Goal: Task Accomplishment & Management: Use online tool/utility

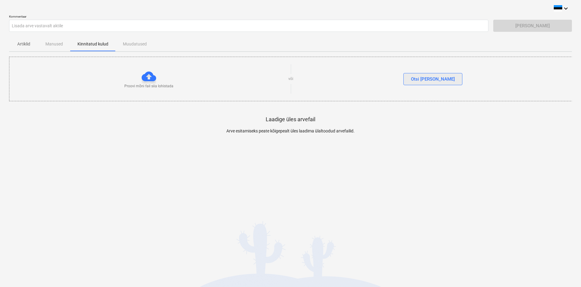
click at [432, 78] on div "Otsi [PERSON_NAME]" at bounding box center [433, 79] width 44 height 8
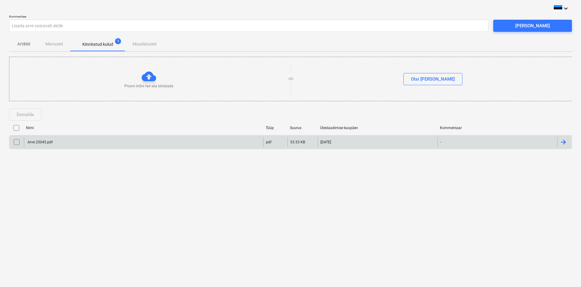
click at [36, 140] on div "Arve 25045.pdf" at bounding box center [144, 142] width 240 height 10
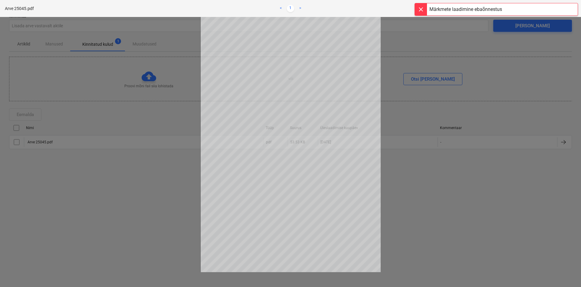
drag, startPoint x: 173, startPoint y: 142, endPoint x: 188, endPoint y: 136, distance: 16.7
click at [173, 141] on div at bounding box center [290, 152] width 581 height 270
click at [428, 37] on div at bounding box center [290, 152] width 581 height 270
click at [571, 10] on span "close" at bounding box center [570, 8] width 7 height 7
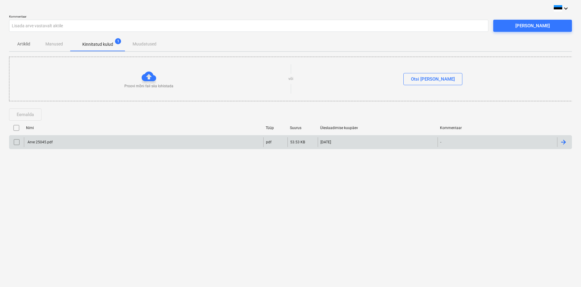
click at [17, 142] on input "checkbox" at bounding box center [17, 142] width 10 height 10
click at [30, 117] on div "Eemalda" at bounding box center [25, 115] width 17 height 8
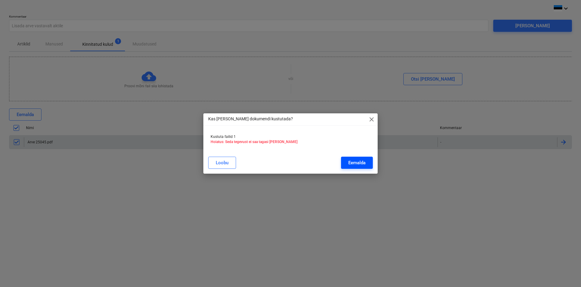
click at [354, 161] on div "Eemalda" at bounding box center [357, 163] width 17 height 8
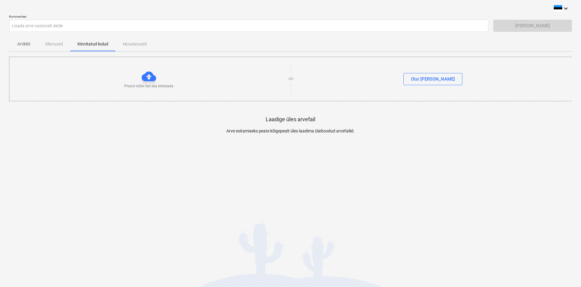
drag, startPoint x: 239, startPoint y: 216, endPoint x: 299, endPoint y: 187, distance: 66.9
click at [239, 215] on div "keyboard_arrow_down Kommentaar Lisada arve vastavalt aktile [PERSON_NAME] Artik…" at bounding box center [290, 143] width 581 height 287
click at [435, 73] on button "Otsi [PERSON_NAME]" at bounding box center [433, 79] width 59 height 12
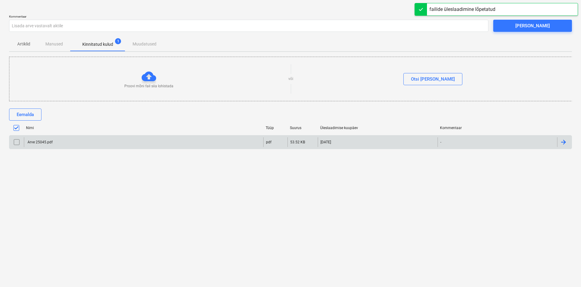
click at [48, 142] on div "Arve 25045.pdf" at bounding box center [40, 142] width 26 height 4
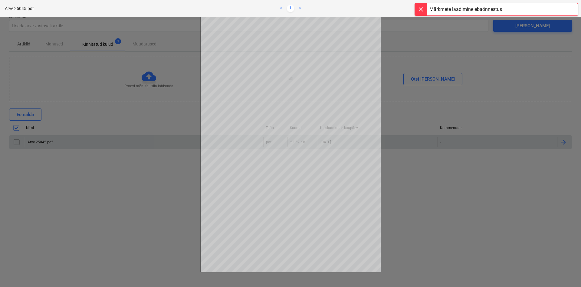
click at [431, 98] on div at bounding box center [290, 152] width 581 height 270
drag, startPoint x: 77, startPoint y: 27, endPoint x: 123, endPoint y: 27, distance: 45.4
click at [79, 27] on div at bounding box center [290, 152] width 581 height 270
click at [521, 11] on div "Märkmete laadimine ebaõnnestus" at bounding box center [497, 9] width 164 height 13
click at [570, 7] on span "close" at bounding box center [570, 8] width 7 height 7
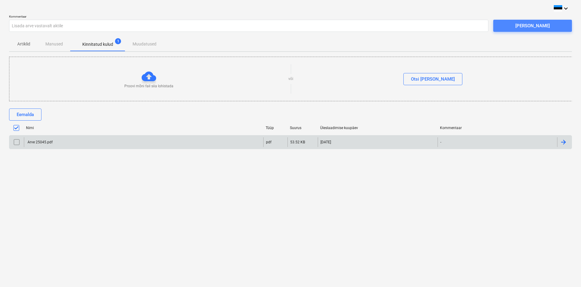
click at [541, 24] on div "[PERSON_NAME]" at bounding box center [533, 26] width 35 height 8
